Goal: Information Seeking & Learning: Learn about a topic

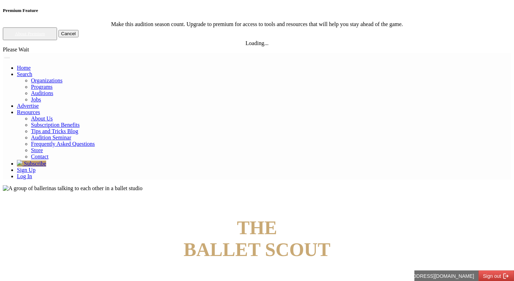
click at [357, 217] on h4 "THE BALLET SCOUT" at bounding box center [257, 239] width 508 height 44
click at [32, 173] on link "Log In" at bounding box center [24, 176] width 15 height 6
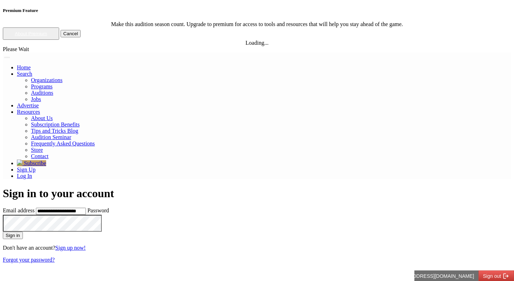
click at [86, 208] on input "**********" at bounding box center [61, 211] width 50 height 7
type input "**********"
click at [3, 231] on button "Sign in" at bounding box center [13, 234] width 20 height 7
type input "**********"
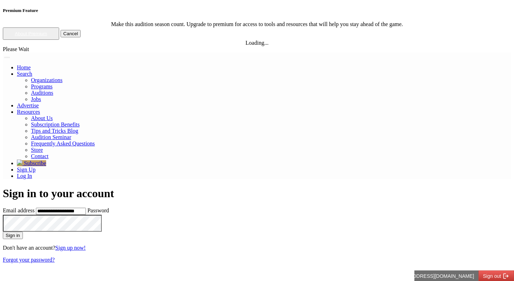
click at [3, 231] on button "Sign in" at bounding box center [13, 234] width 20 height 7
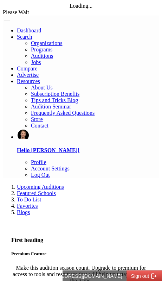
click at [57, 184] on ol "Upcoming Auditions Featured Schools To Do List Favorites Blogs" at bounding box center [81, 200] width 157 height 32
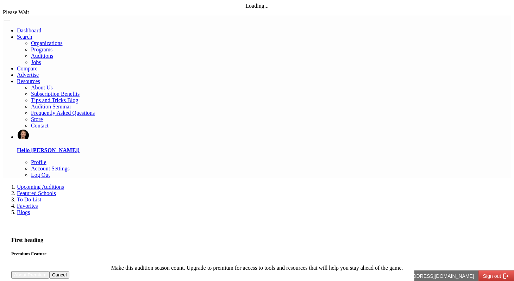
select select "*"
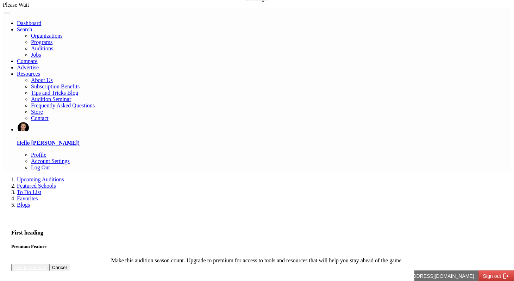
scroll to position [6, 0]
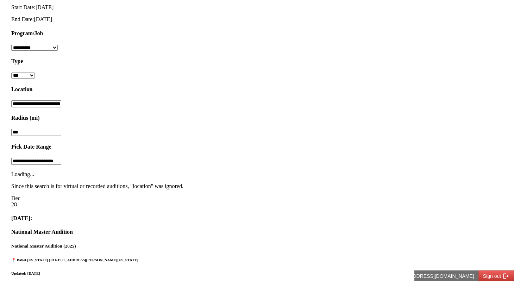
scroll to position [398, 0]
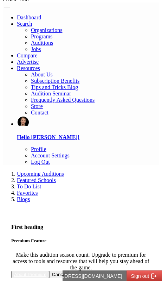
scroll to position [0, 0]
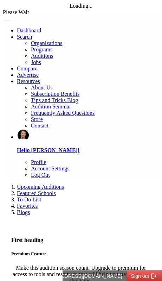
drag, startPoint x: 8, startPoint y: 84, endPoint x: 72, endPoint y: 87, distance: 64.1
drag, startPoint x: 72, startPoint y: 87, endPoint x: 10, endPoint y: 85, distance: 62.3
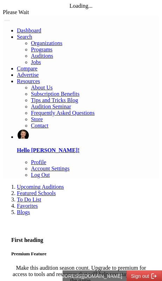
drag, startPoint x: 10, startPoint y: 85, endPoint x: 68, endPoint y: 88, distance: 58.1
drag, startPoint x: 64, startPoint y: 87, endPoint x: 1, endPoint y: 84, distance: 62.3
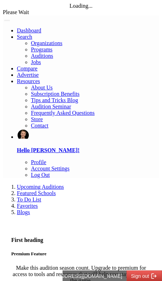
drag, startPoint x: 1, startPoint y: 84, endPoint x: 64, endPoint y: 84, distance: 62.6
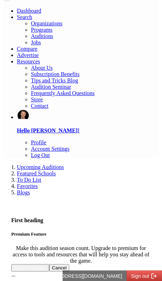
scroll to position [23, 0]
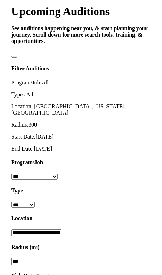
scroll to position [473, 0]
